Goal: Information Seeking & Learning: Learn about a topic

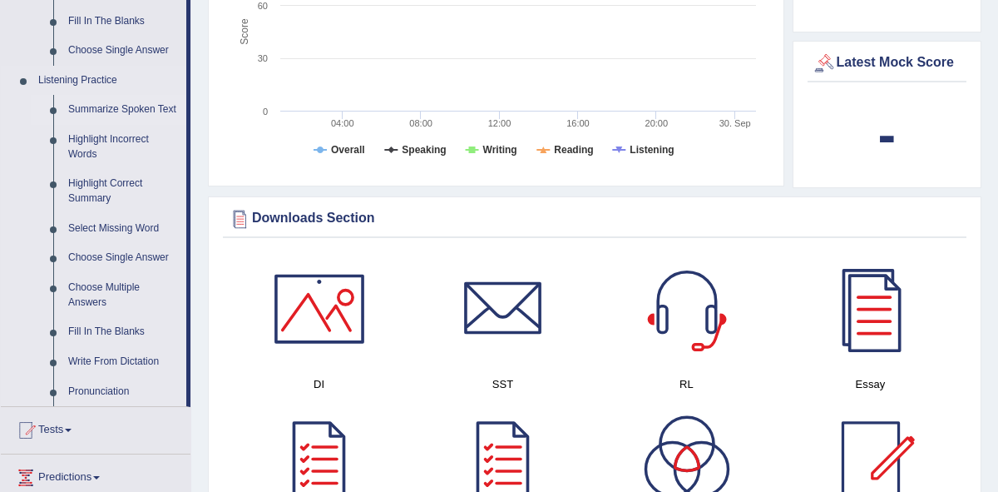
click at [102, 106] on link "Summarize Spoken Text" at bounding box center [124, 110] width 126 height 30
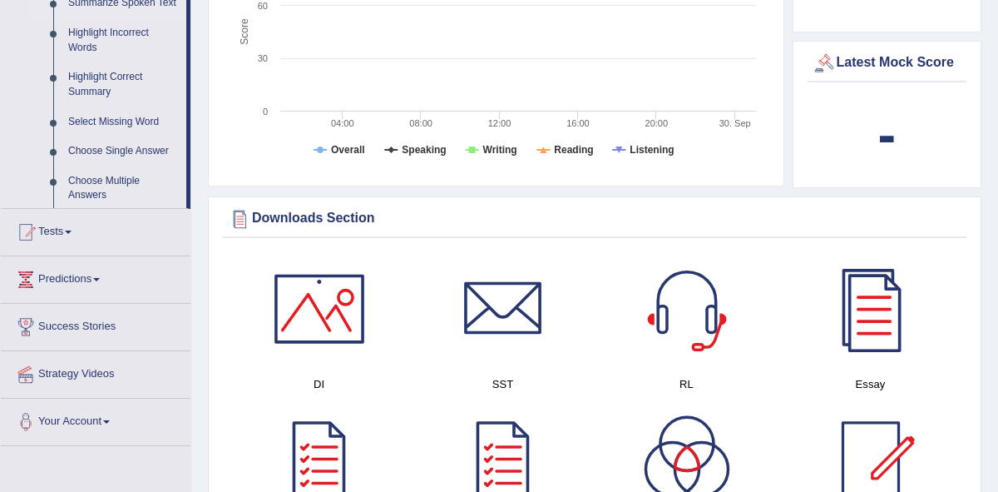
scroll to position [271, 0]
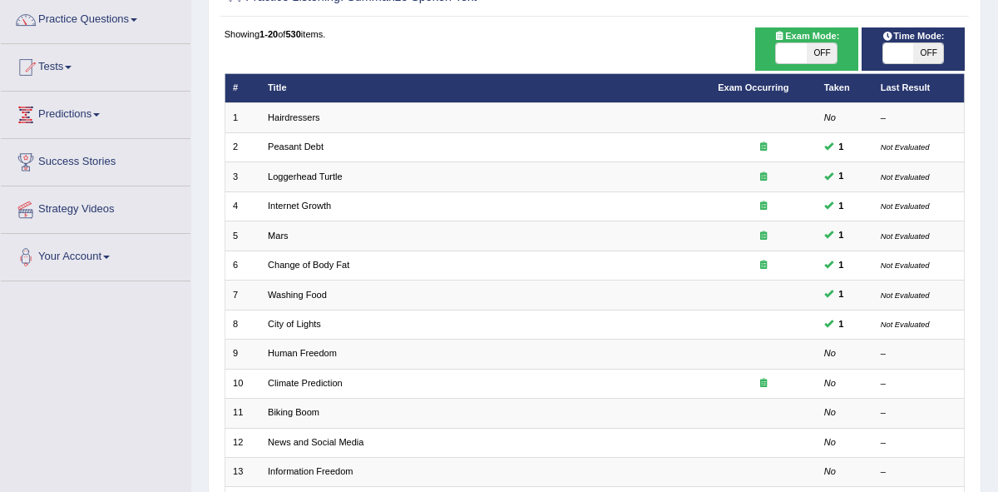
scroll to position [139, 0]
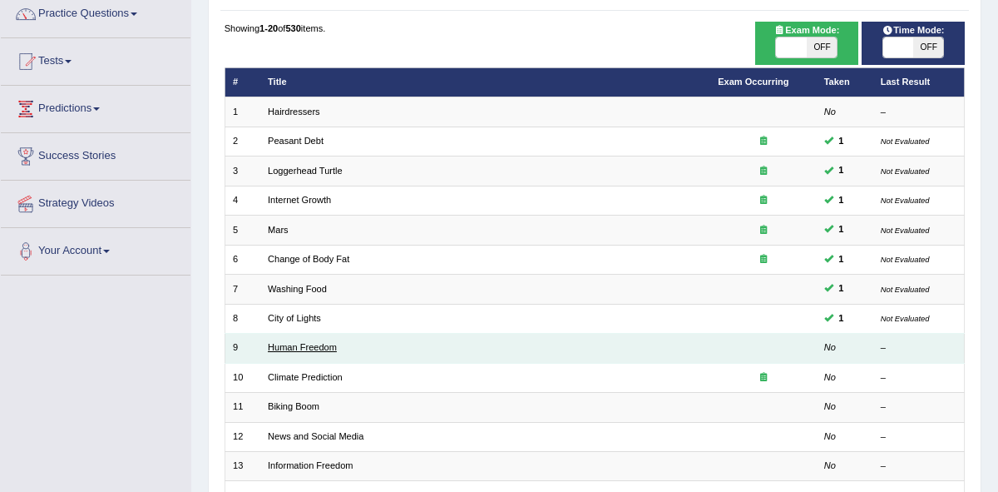
click at [280, 349] on link "Human Freedom" at bounding box center [302, 347] width 69 height 10
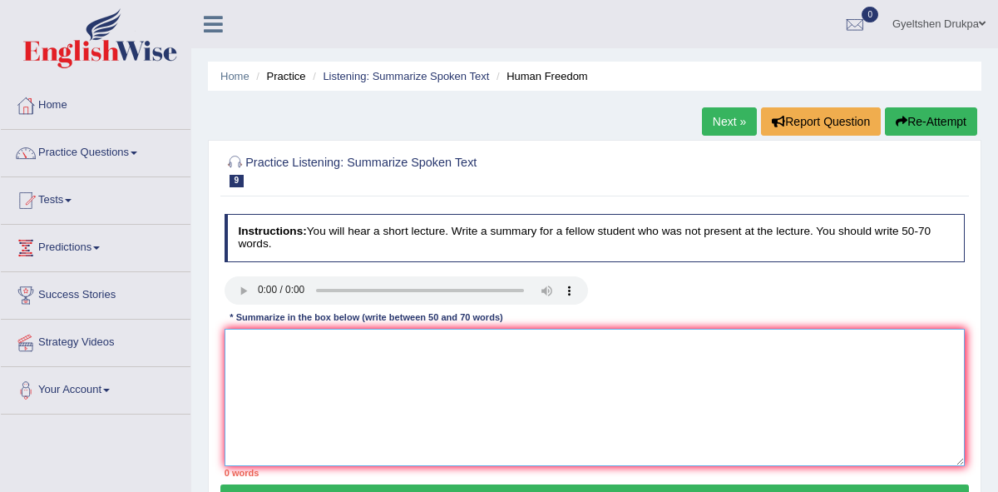
click at [342, 345] on textarea at bounding box center [595, 397] width 741 height 137
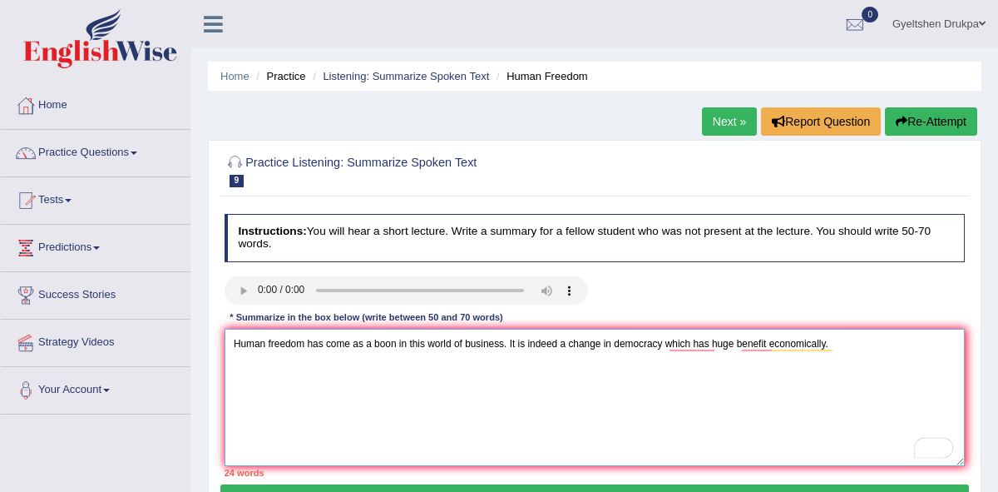
click at [842, 344] on textarea "Human freedom has come as a boon in this world of business. It is indeed a chan…" at bounding box center [595, 397] width 741 height 137
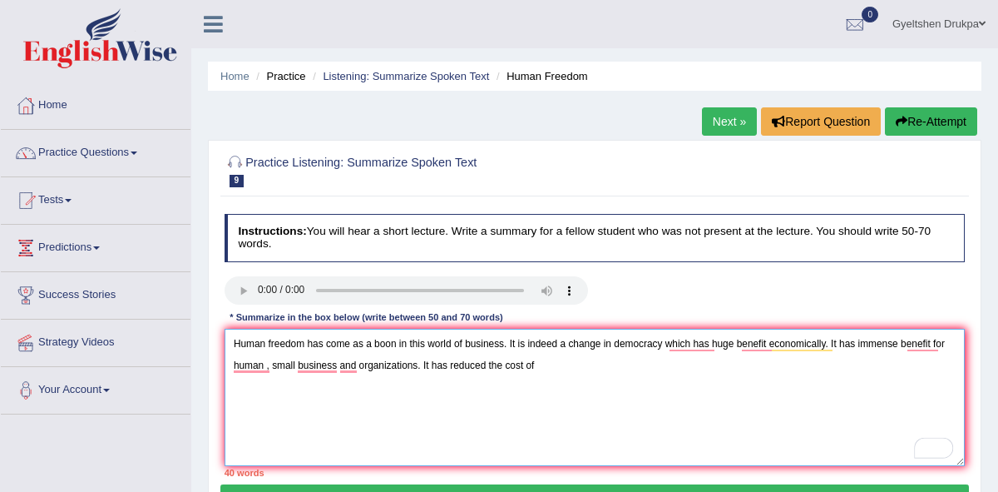
click at [424, 368] on textarea "Human freedom has come as a boon in this world of business. It is indeed a chan…" at bounding box center [595, 397] width 741 height 137
click at [665, 381] on textarea "Human freedom has come as a boon in this world of business. It is indeed a chan…" at bounding box center [595, 397] width 741 height 137
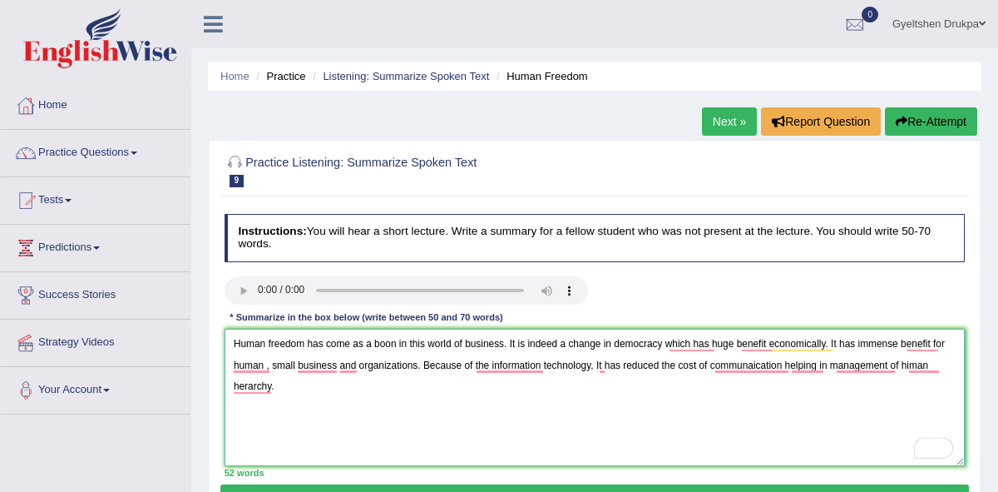
click at [924, 367] on textarea "Human freedom has come as a boon in this world of business. It is indeed a chan…" at bounding box center [595, 397] width 741 height 137
click at [950, 366] on textarea "Human freedom has come as a boon in this world of business. It is indeed a chan…" at bounding box center [595, 397] width 741 height 137
click at [521, 365] on textarea "Human freedom has come as a boon in this world of business. It is indeed a chan…" at bounding box center [595, 397] width 741 height 137
click at [431, 417] on textarea "Human freedom has come as a boon in this world of business. It is indeed a chan…" at bounding box center [595, 397] width 741 height 137
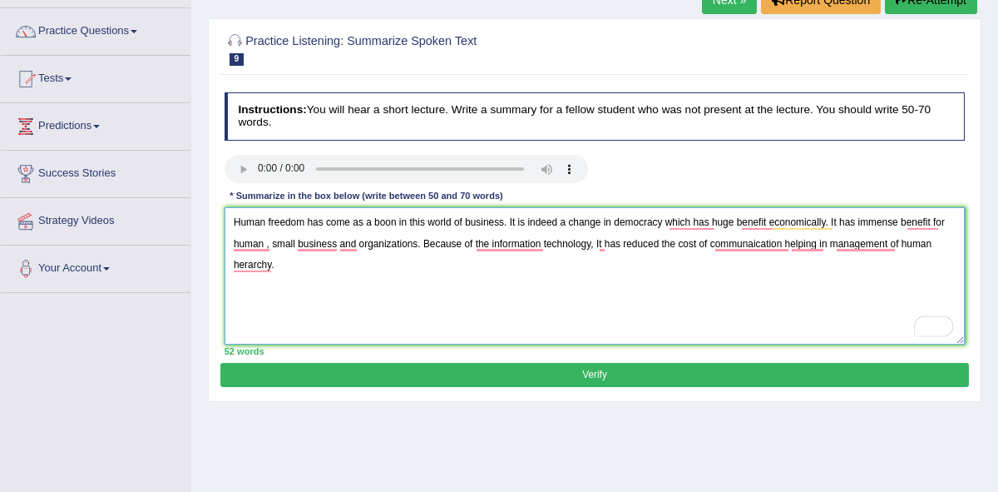
scroll to position [125, 0]
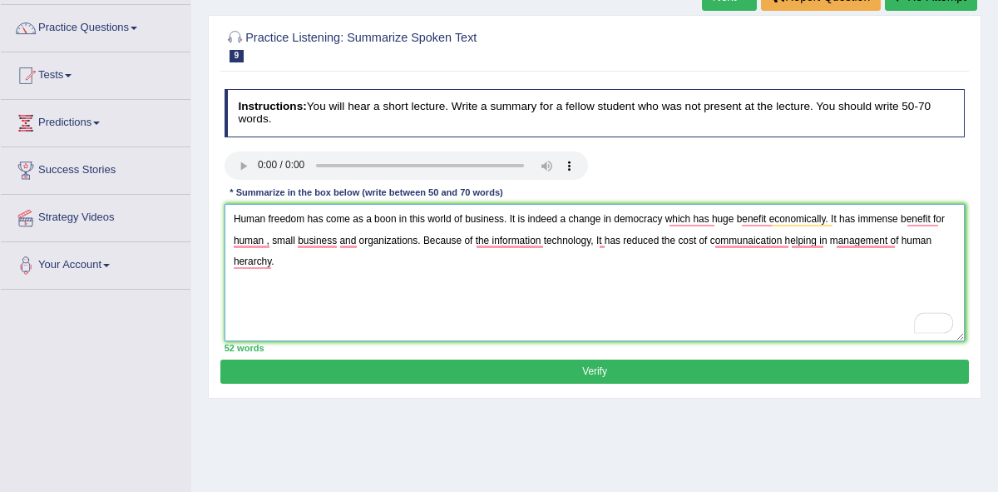
click at [546, 242] on textarea "Human freedom has come as a boon in this world of business. It is indeed a chan…" at bounding box center [595, 272] width 741 height 137
type textarea "Human freedom has come as a boon in this world of business. It is indeed a chan…"
click at [591, 370] on button "Verify" at bounding box center [594, 371] width 748 height 24
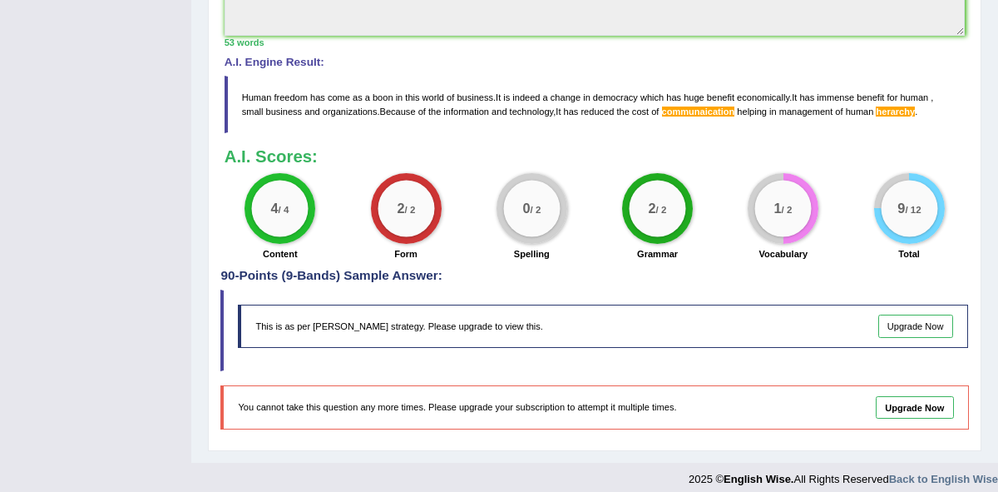
scroll to position [542, 0]
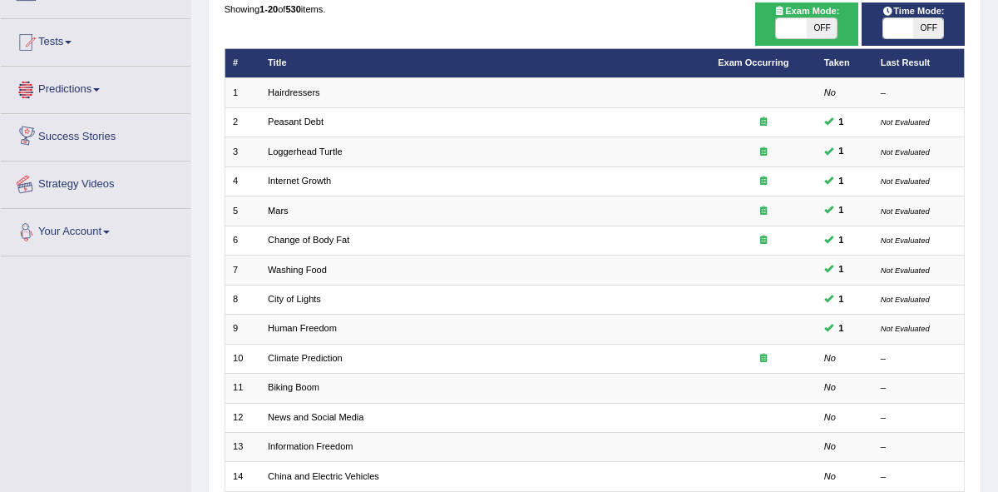
scroll to position [151, 0]
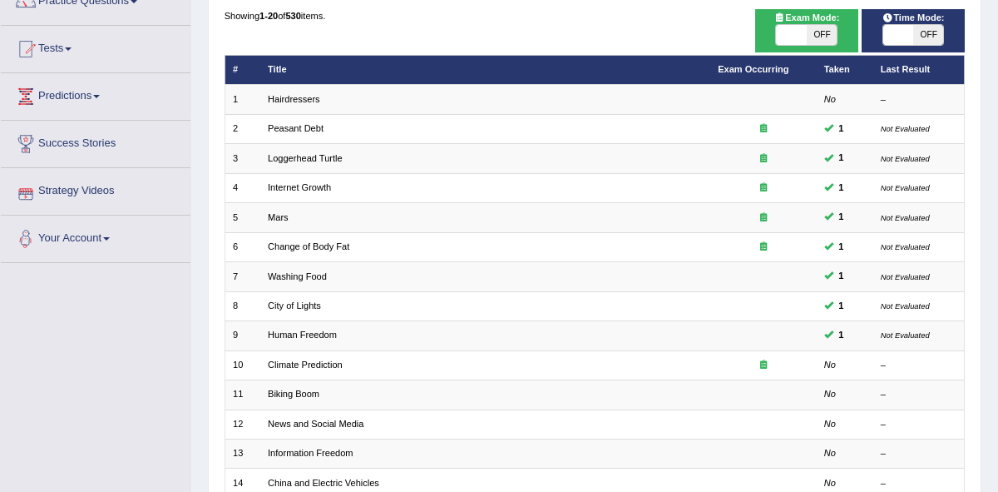
click at [100, 97] on span at bounding box center [96, 96] width 7 height 3
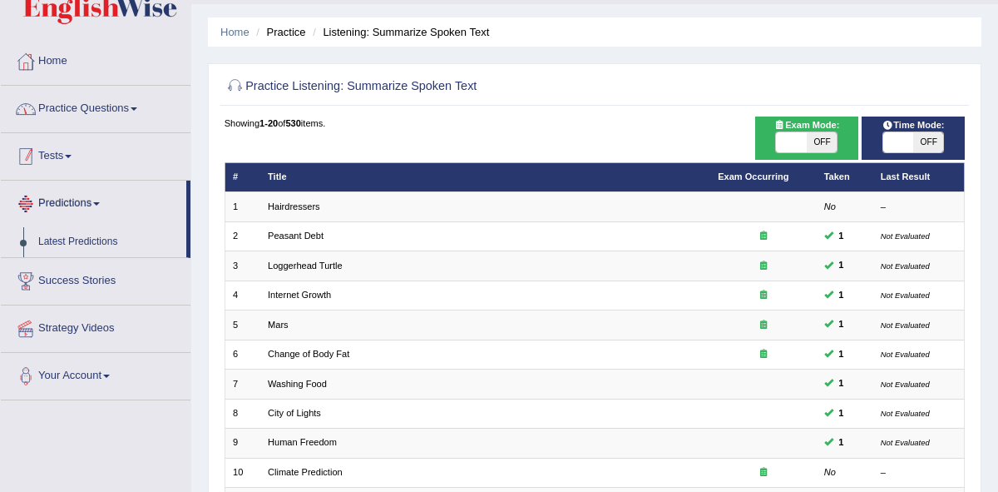
scroll to position [42, 0]
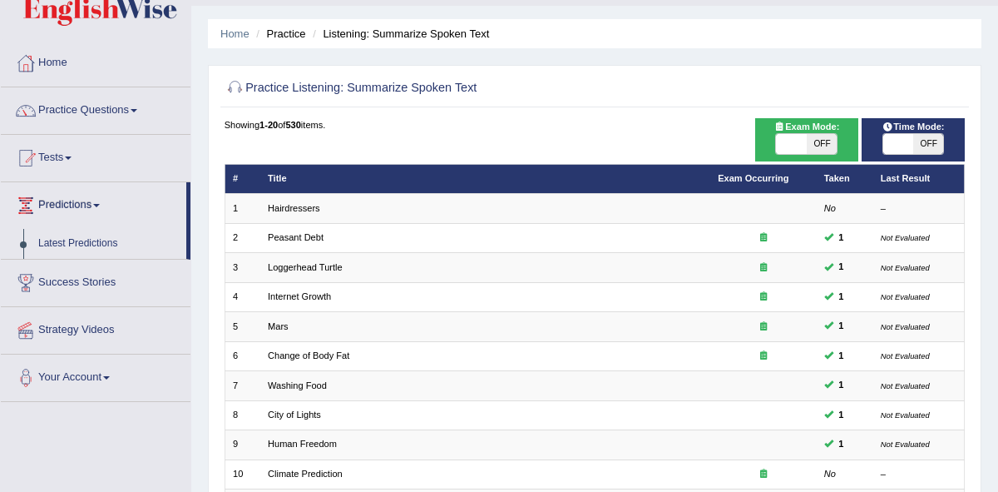
click at [137, 111] on span at bounding box center [134, 110] width 7 height 3
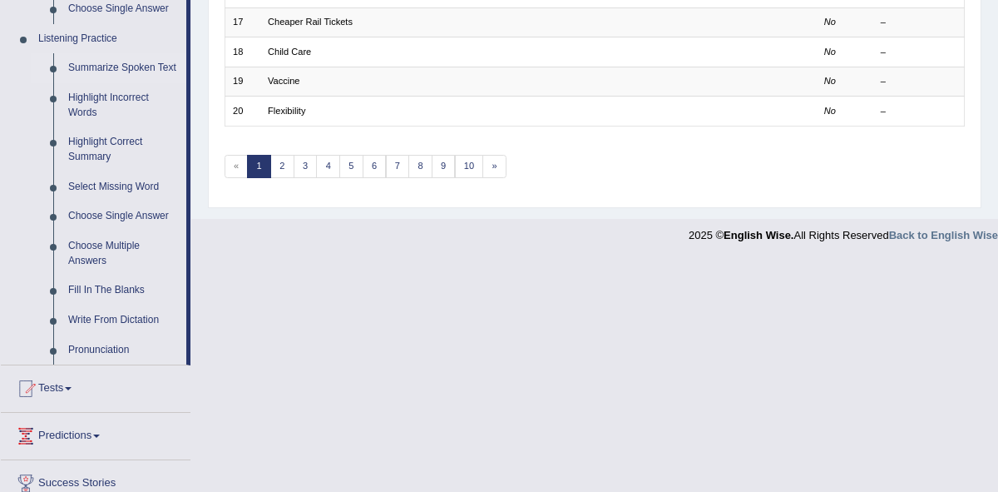
scroll to position [700, 0]
click at [123, 113] on link "Highlight Incorrect Words" at bounding box center [124, 106] width 126 height 44
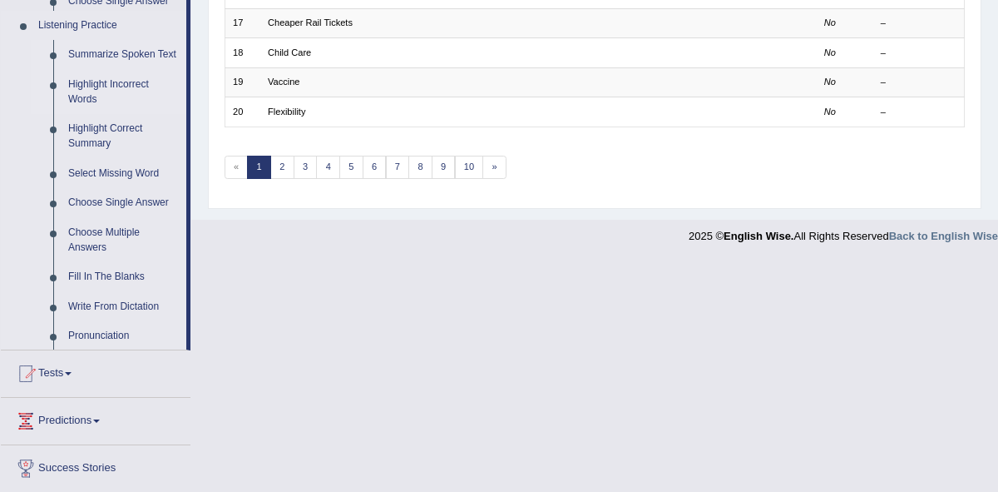
scroll to position [469, 0]
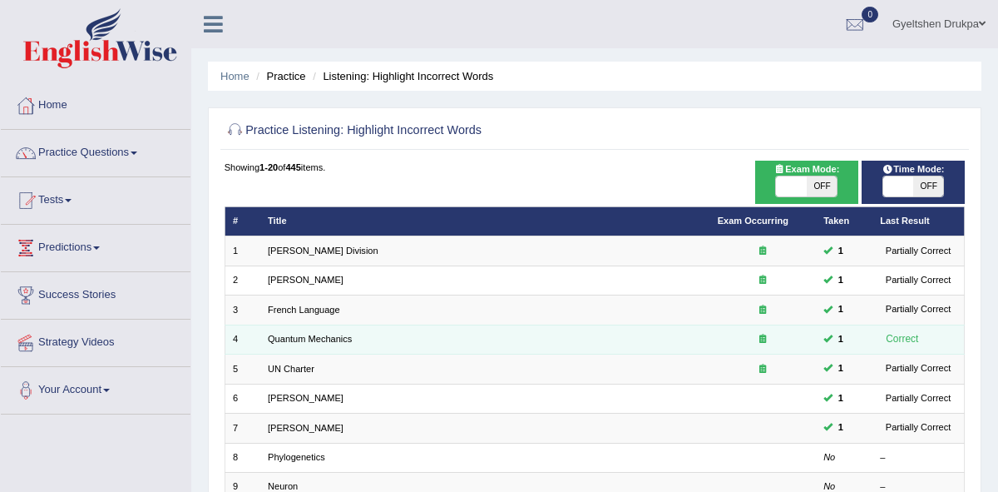
scroll to position [215, 0]
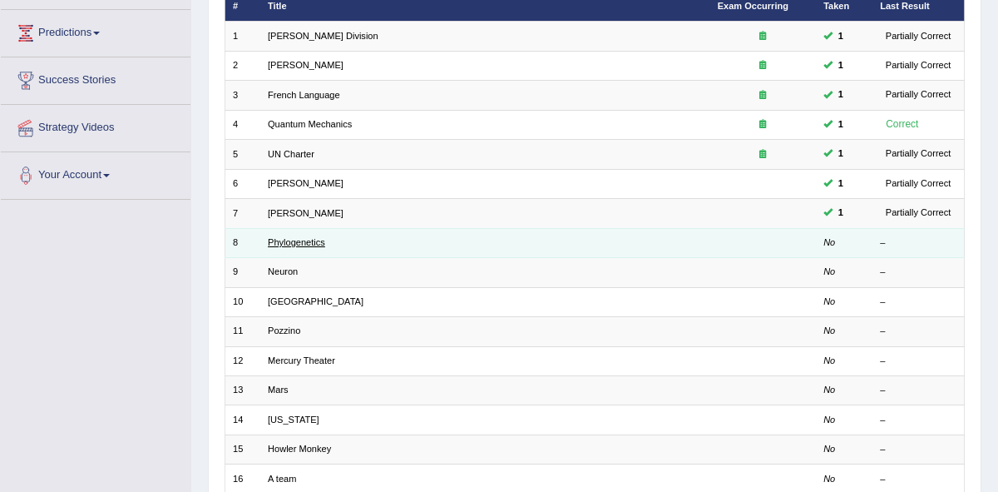
click at [297, 243] on link "Phylogenetics" at bounding box center [296, 242] width 57 height 10
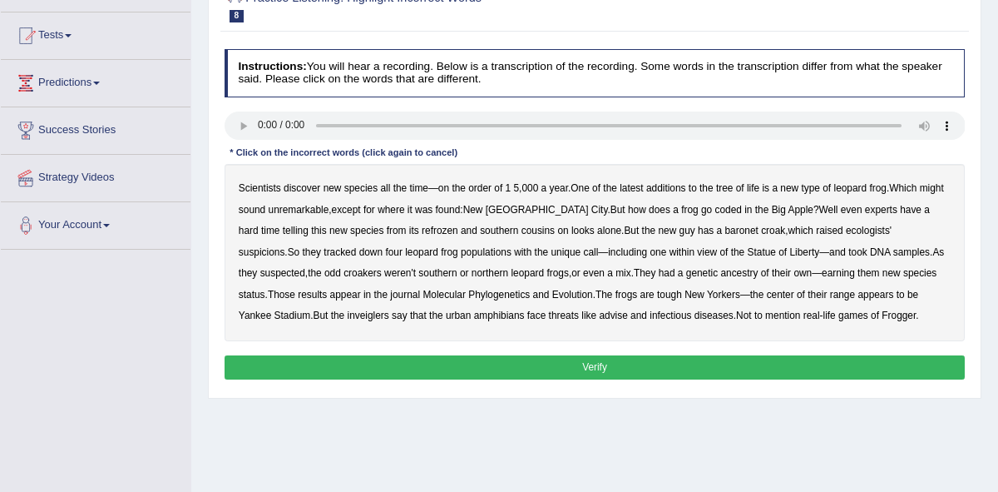
scroll to position [166, 0]
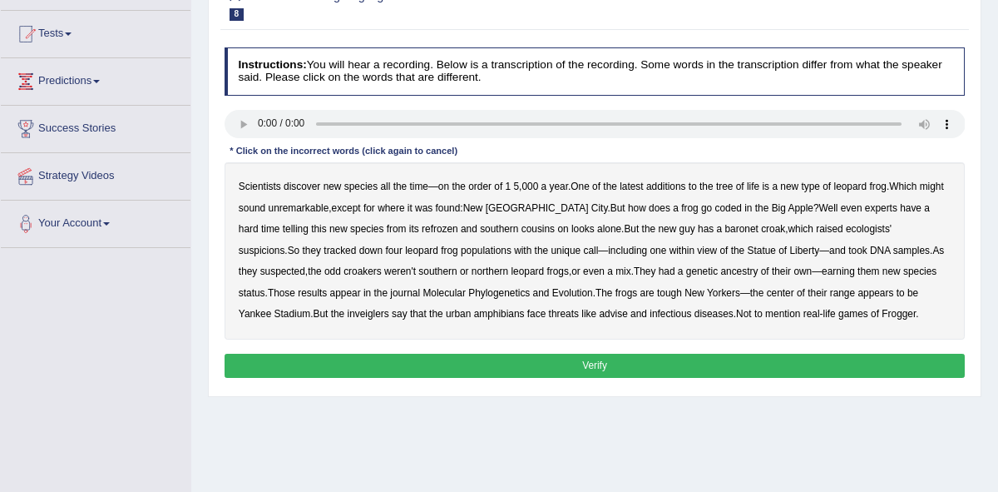
click at [715, 210] on b "coded" at bounding box center [728, 208] width 27 height 12
click at [348, 316] on b "inveiglers" at bounding box center [369, 314] width 42 height 12
click at [599, 312] on b "advise" at bounding box center [613, 314] width 28 height 12
click at [628, 366] on button "Verify" at bounding box center [595, 366] width 741 height 24
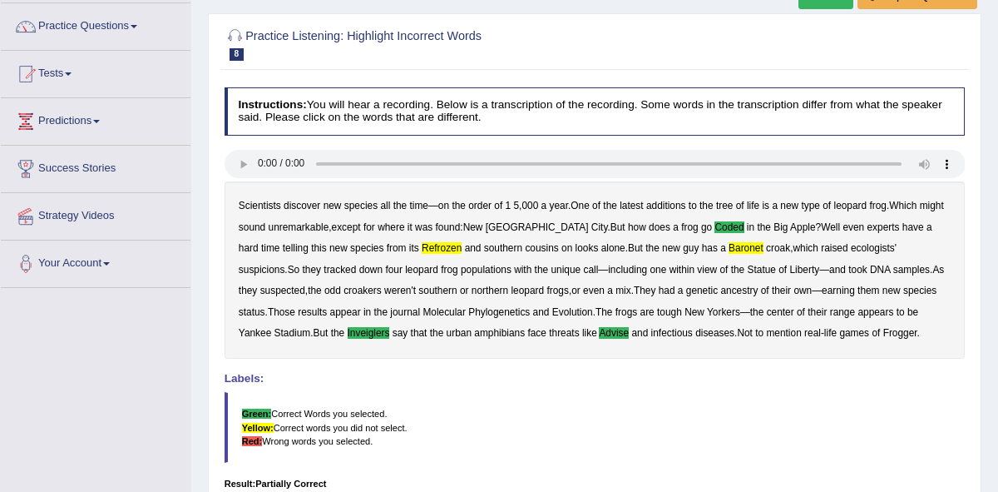
scroll to position [72, 0]
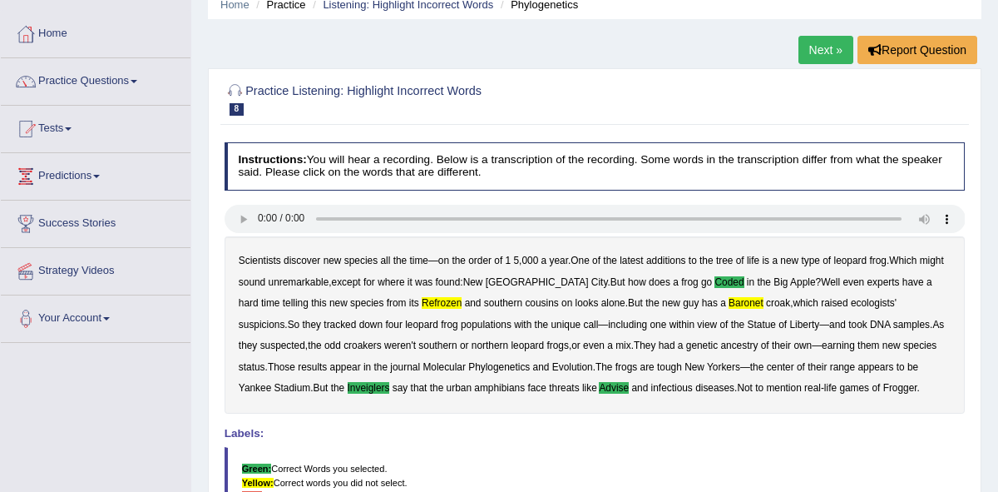
click at [819, 51] on link "Next »" at bounding box center [826, 50] width 55 height 28
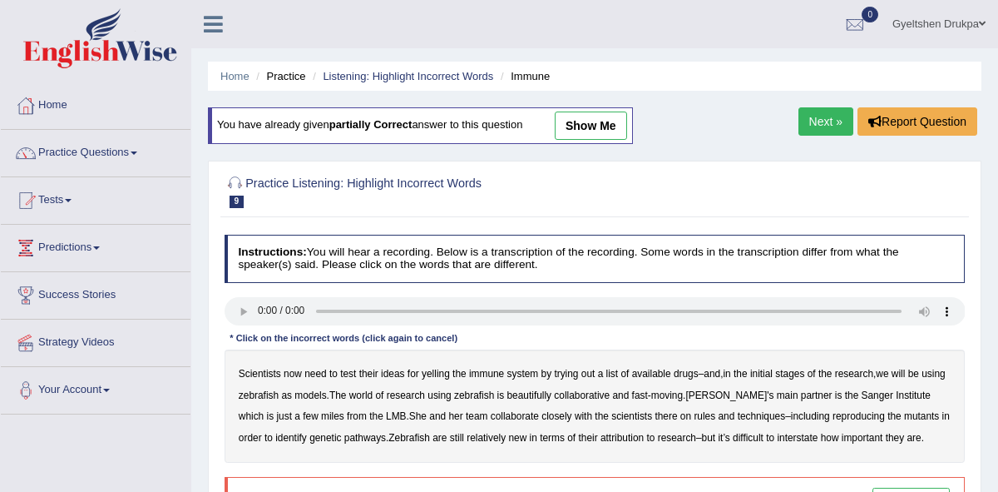
click at [444, 375] on b "yelling" at bounding box center [436, 374] width 28 height 12
click at [888, 374] on b "we" at bounding box center [882, 374] width 12 height 12
click at [552, 393] on b "beautifully" at bounding box center [529, 395] width 45 height 12
click at [709, 416] on b "rules" at bounding box center [705, 416] width 22 height 12
click at [878, 415] on b "reproducing" at bounding box center [859, 416] width 52 height 12
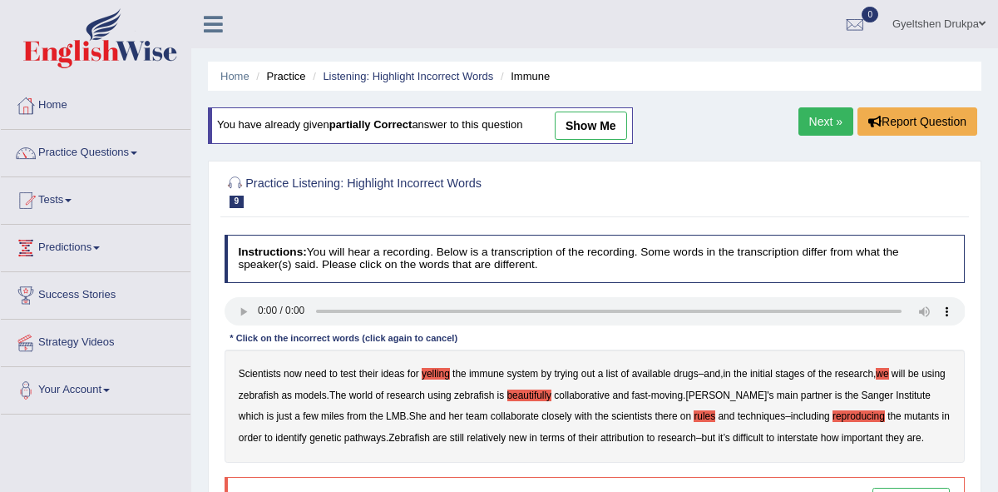
click at [818, 439] on b "interstate" at bounding box center [797, 438] width 41 height 12
